Goal: Transaction & Acquisition: Download file/media

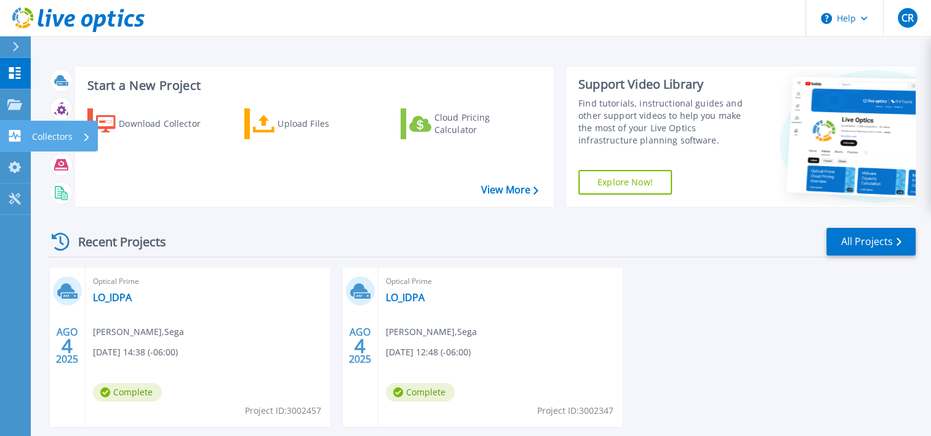
click at [25, 133] on link "Collectors Collectors" at bounding box center [15, 136] width 31 height 31
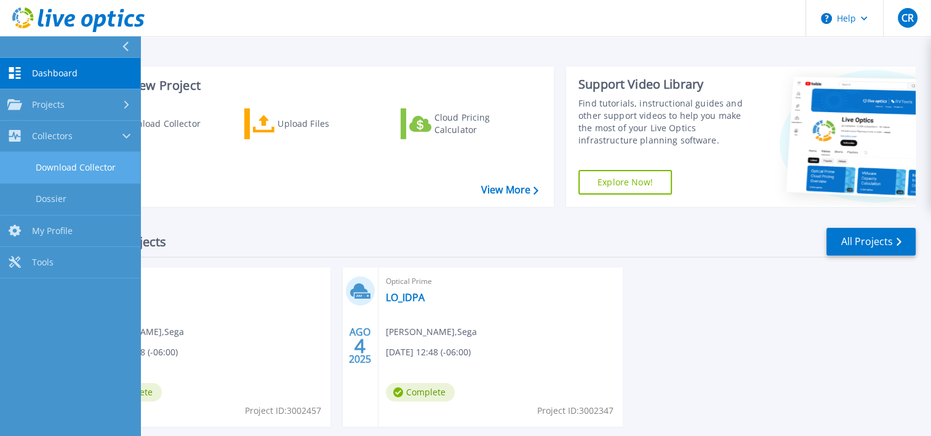
click at [99, 165] on link "Download Collector" at bounding box center [70, 167] width 140 height 31
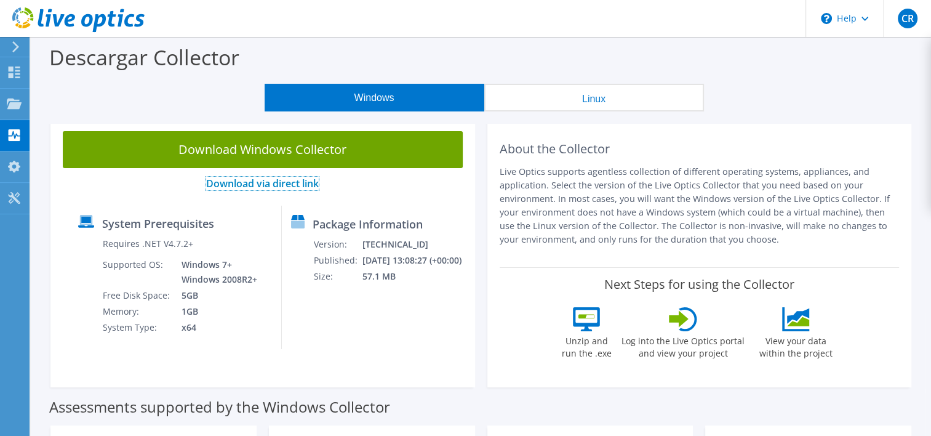
drag, startPoint x: 304, startPoint y: 152, endPoint x: 241, endPoint y: 181, distance: 69.3
click at [241, 181] on link "Download via direct link" at bounding box center [262, 184] width 113 height 14
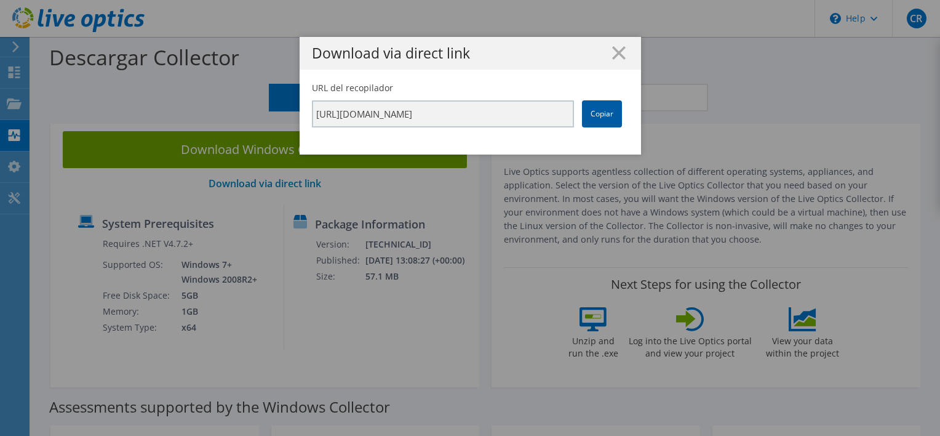
click at [605, 121] on link "Copiar" at bounding box center [602, 113] width 40 height 27
click at [597, 116] on link "Copiar" at bounding box center [602, 113] width 40 height 27
click at [591, 111] on link "Copiar" at bounding box center [602, 113] width 40 height 27
click at [608, 61] on div "Download via direct link" at bounding box center [470, 53] width 341 height 33
click at [612, 58] on icon at bounding box center [619, 53] width 14 height 14
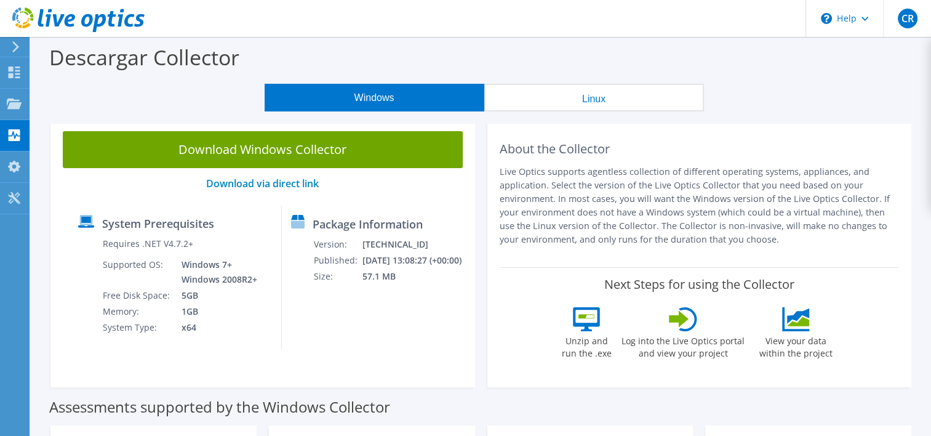
click at [21, 101] on icon at bounding box center [14, 104] width 15 height 12
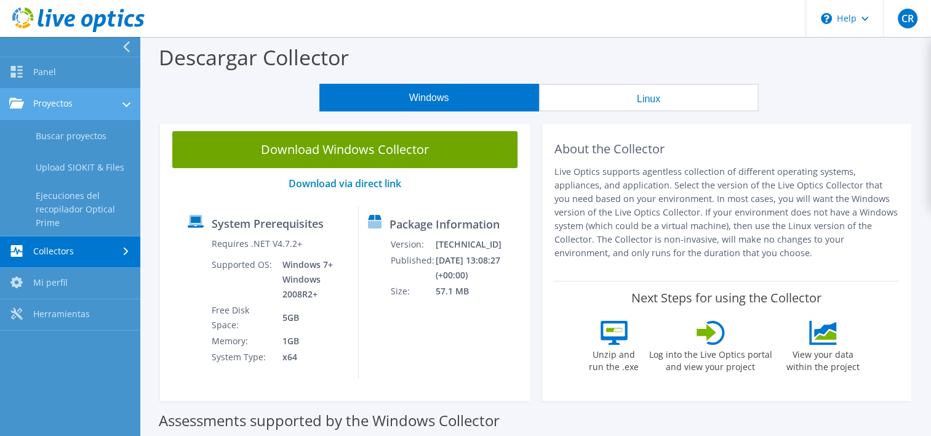
click at [42, 103] on link "Proyectos" at bounding box center [70, 104] width 140 height 31
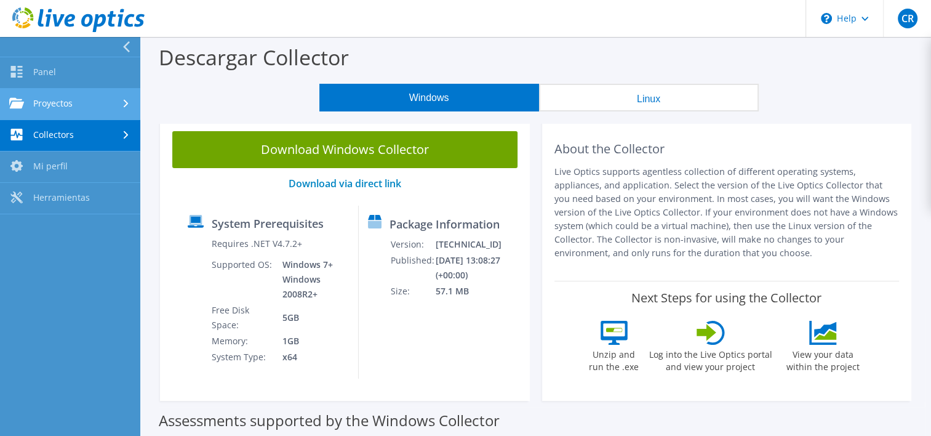
click at [42, 103] on link "Proyectos" at bounding box center [70, 104] width 140 height 31
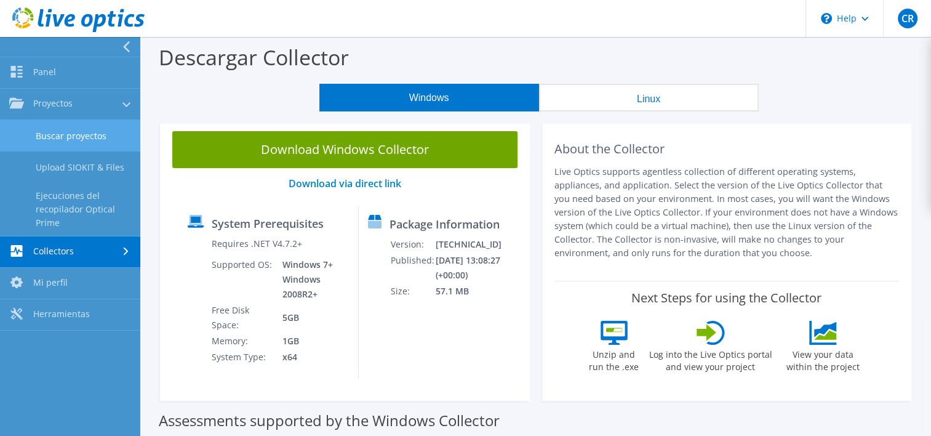
click at [79, 136] on link "Buscar proyectos" at bounding box center [70, 135] width 140 height 31
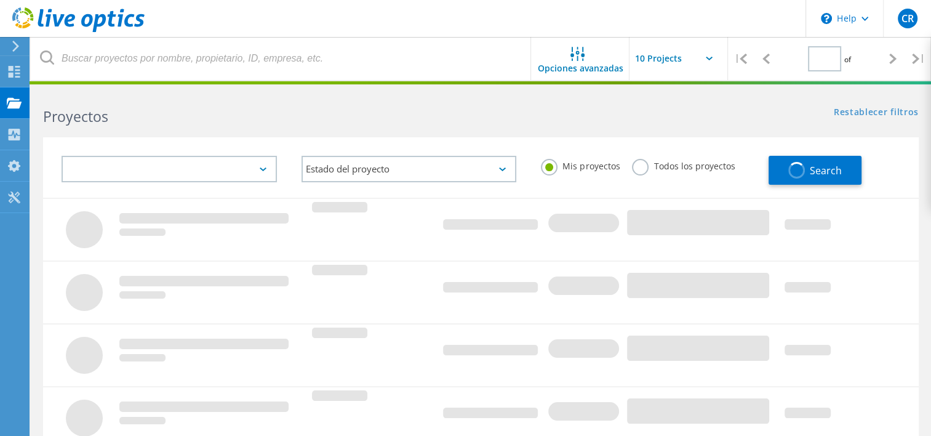
type input "1"
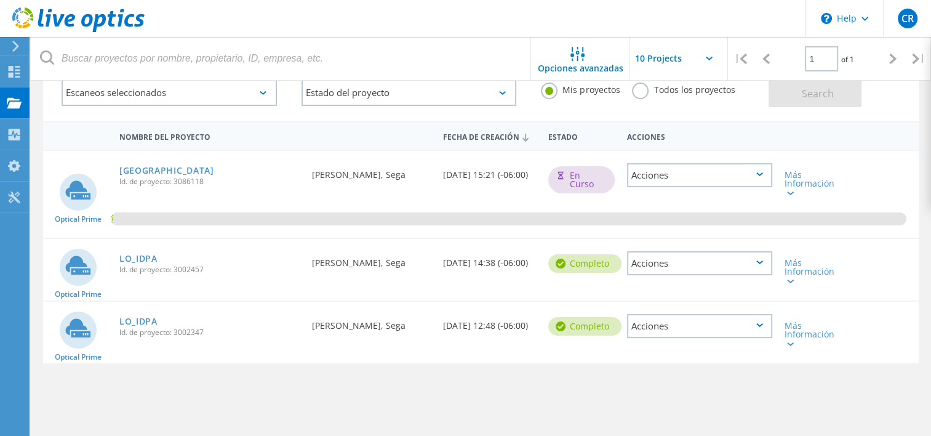
scroll to position [74, 0]
